Goal: Navigation & Orientation: Find specific page/section

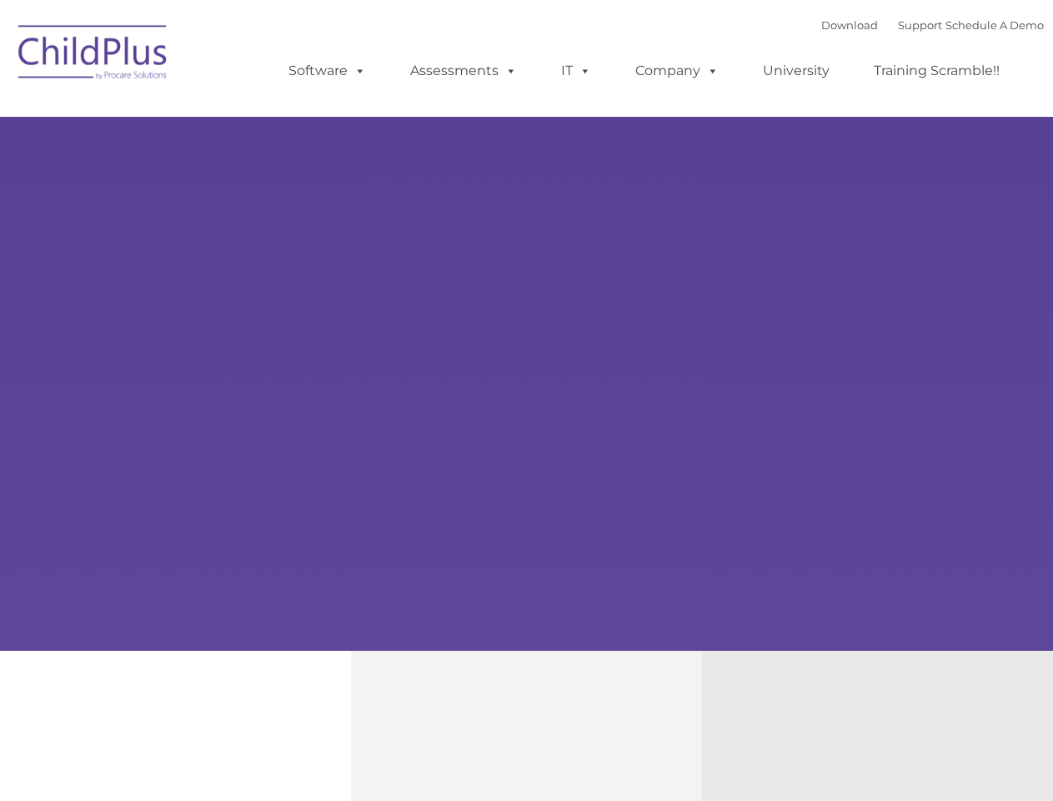
type input ""
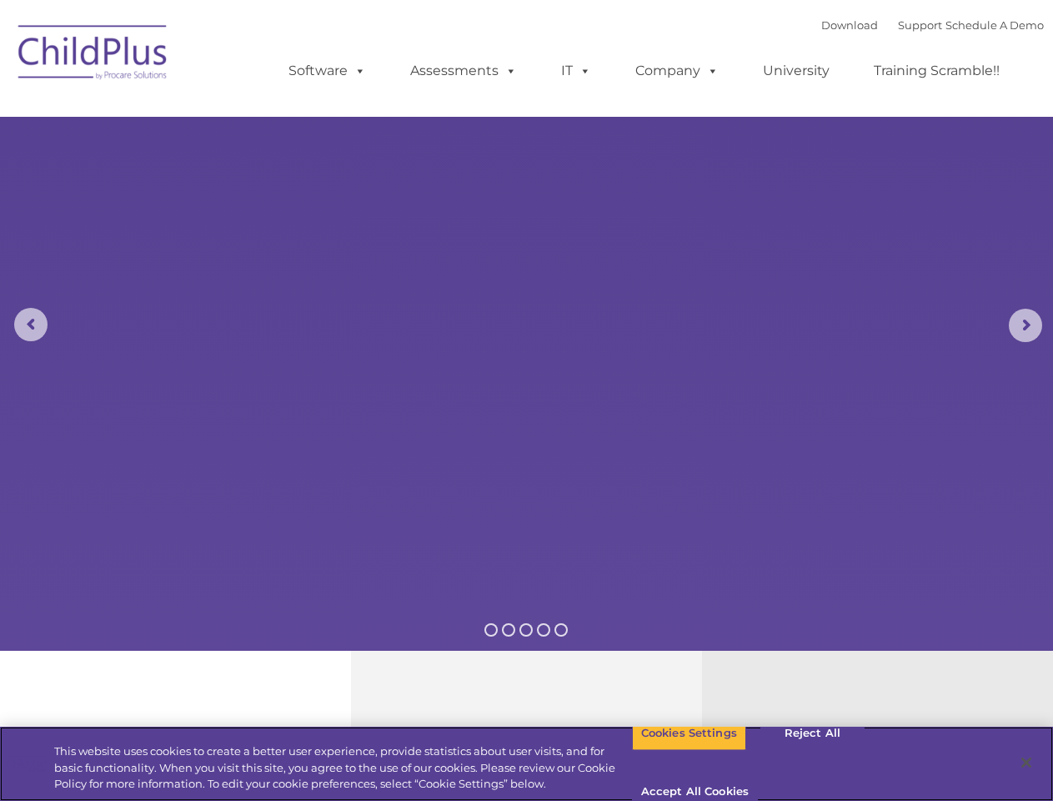
select select "MEDIUM"
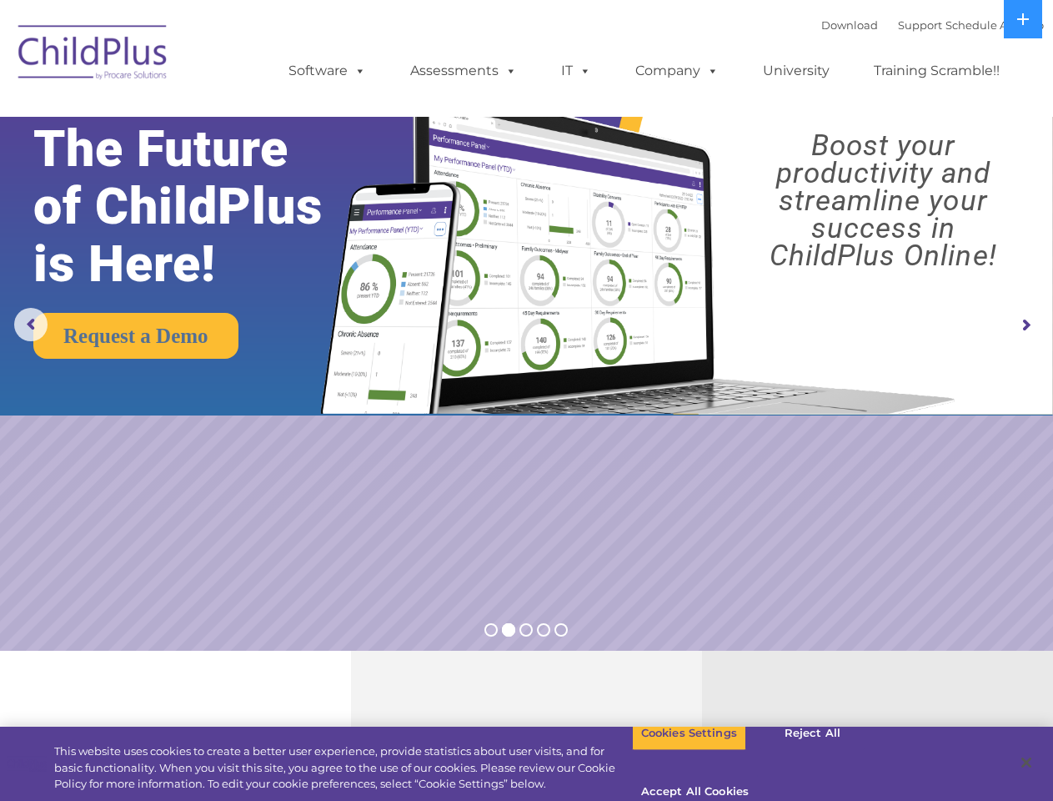
click at [526, 400] on img at bounding box center [634, 235] width 660 height 358
click at [357, 70] on span at bounding box center [357, 71] width 18 height 16
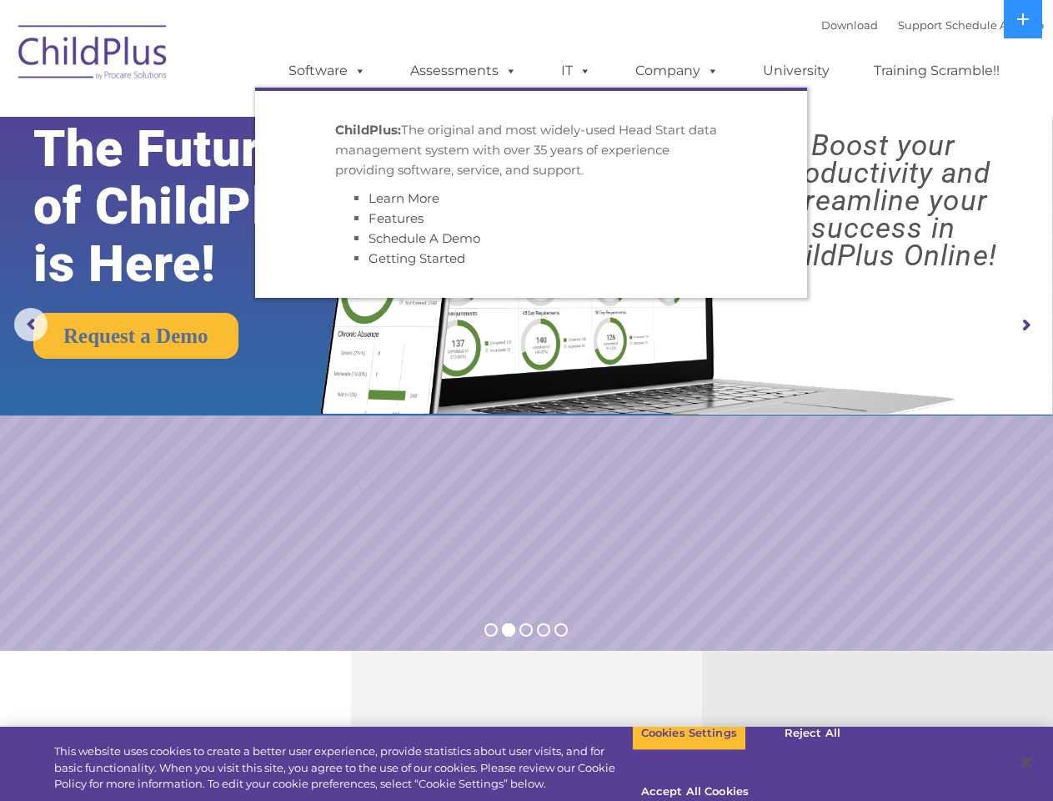
click at [508, 70] on span at bounding box center [508, 71] width 18 height 16
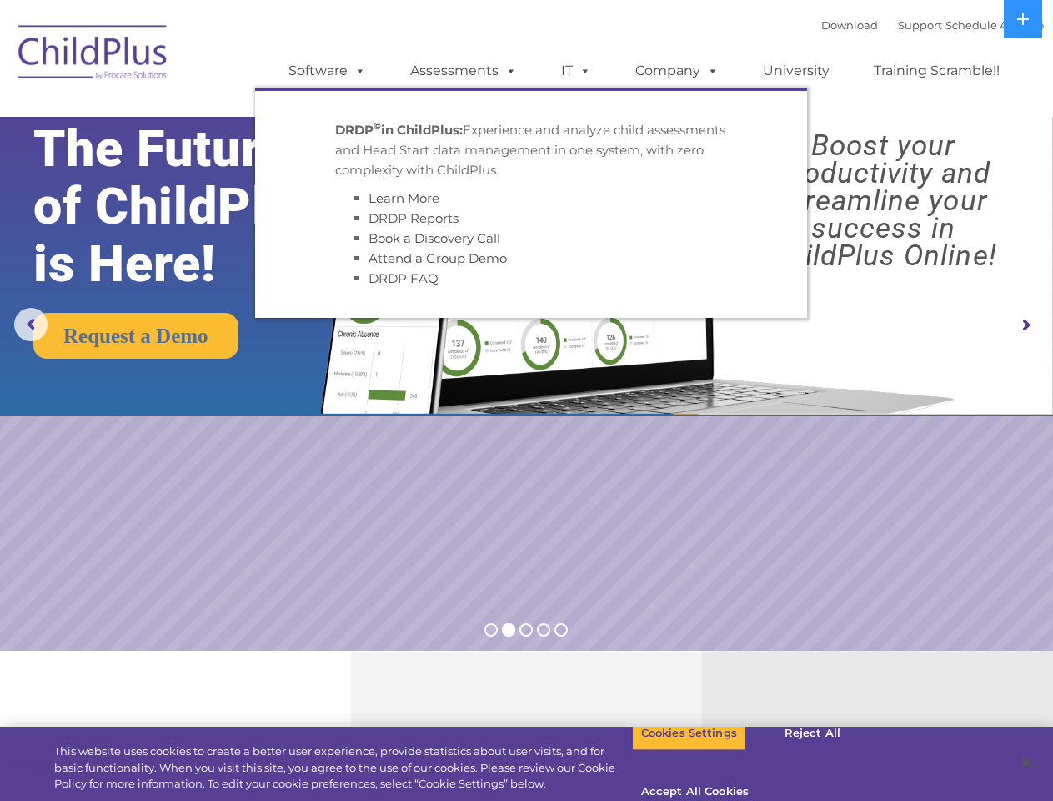
click at [576, 71] on span at bounding box center [582, 71] width 18 height 16
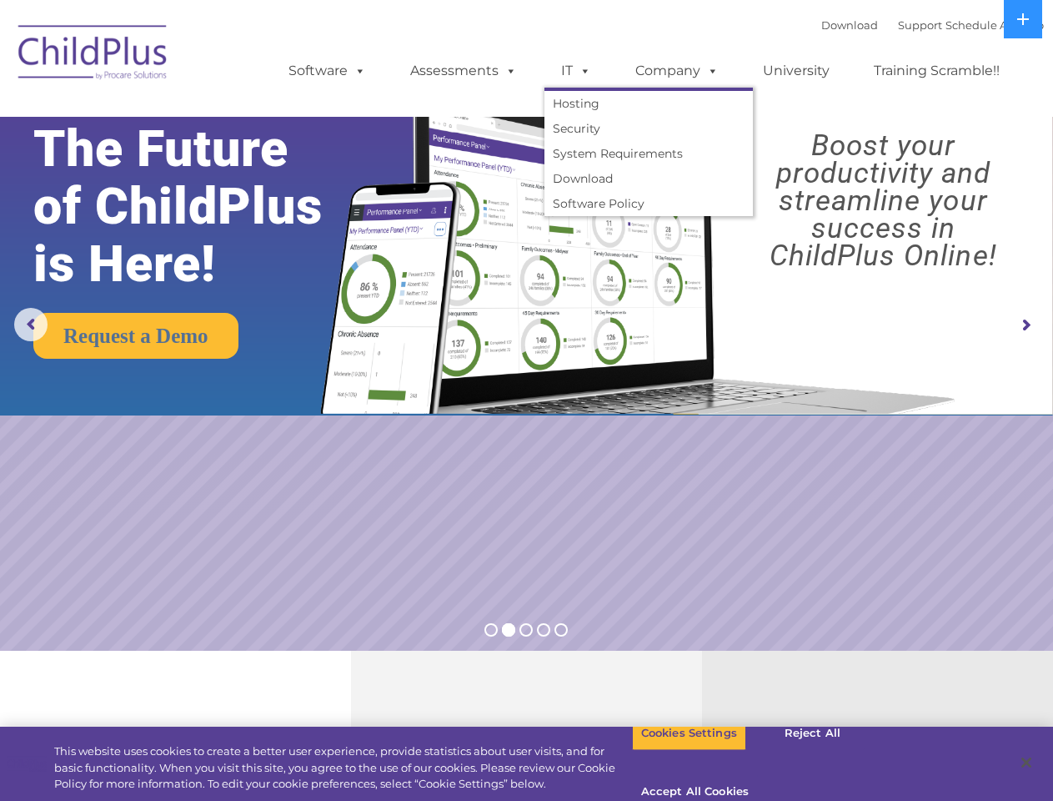
click at [582, 70] on span at bounding box center [582, 71] width 18 height 16
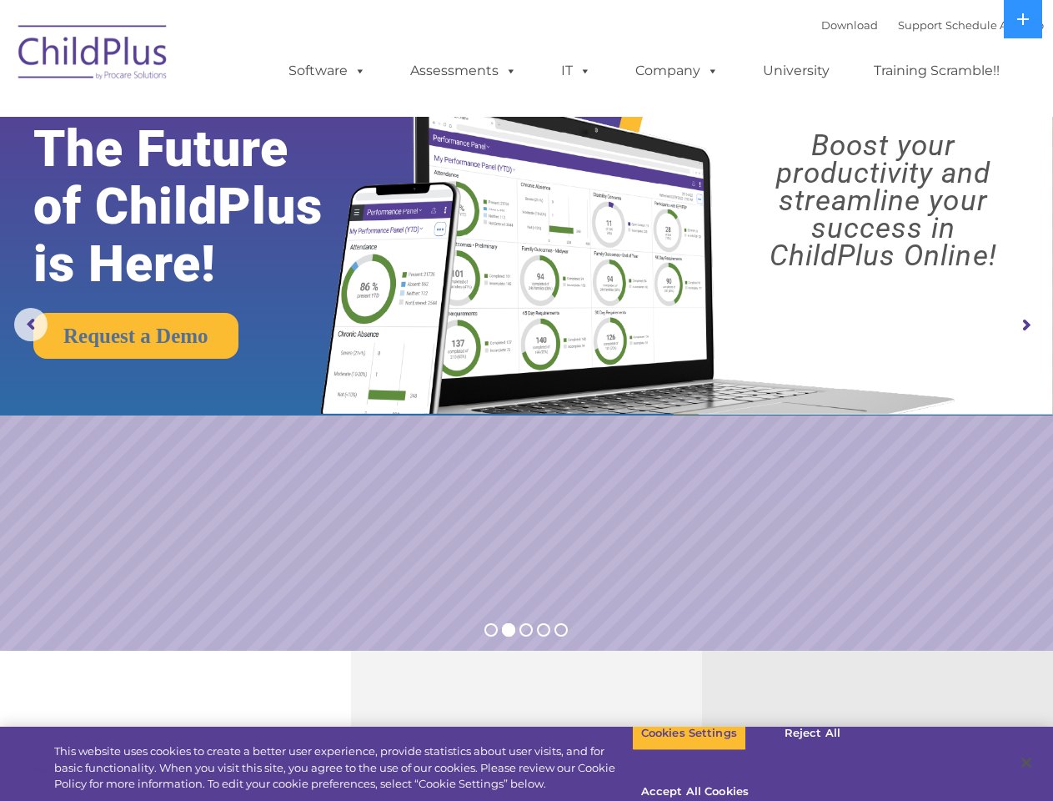
click at [676, 71] on link "Company" at bounding box center [677, 70] width 117 height 33
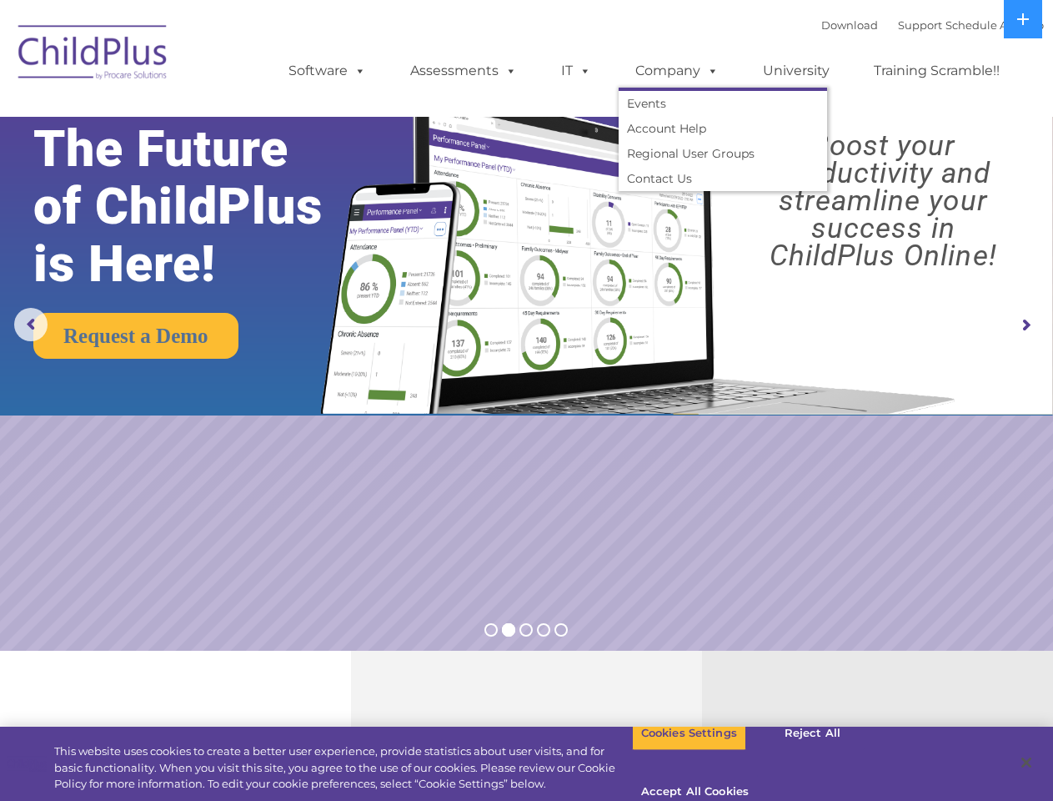
click at [709, 70] on span at bounding box center [709, 71] width 18 height 16
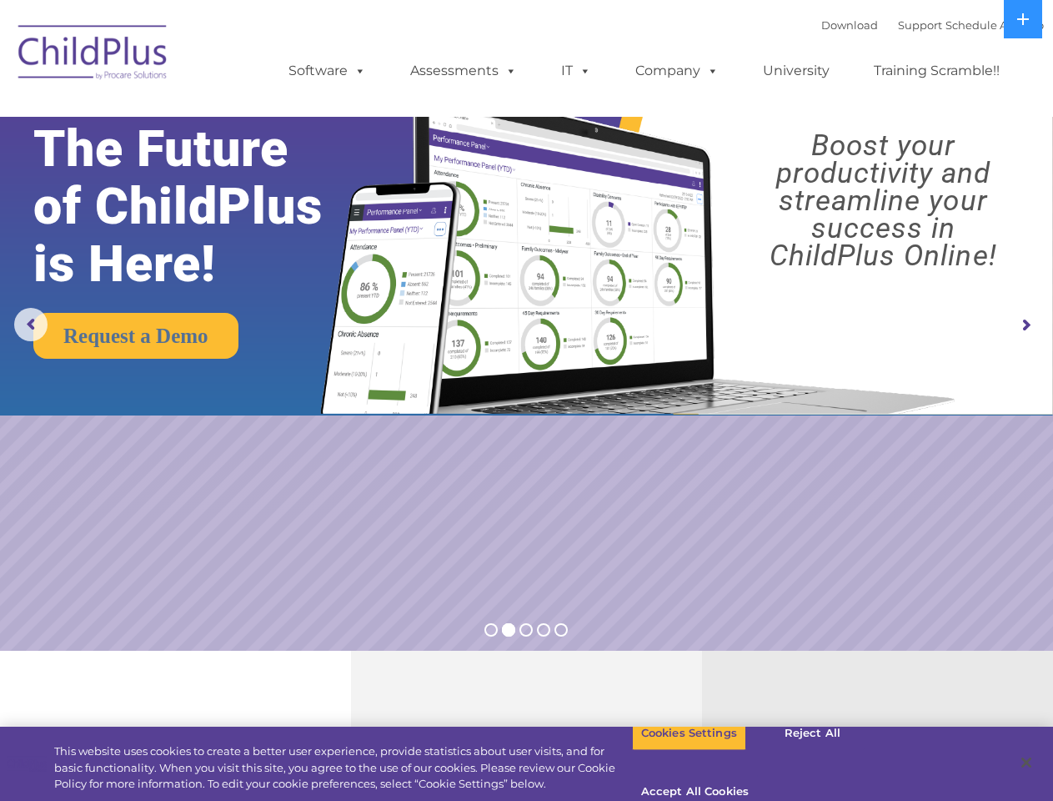
click at [526, 325] on img at bounding box center [634, 235] width 660 height 358
click at [31, 324] on rs-arrow at bounding box center [30, 324] width 33 height 33
